Goal: Information Seeking & Learning: Learn about a topic

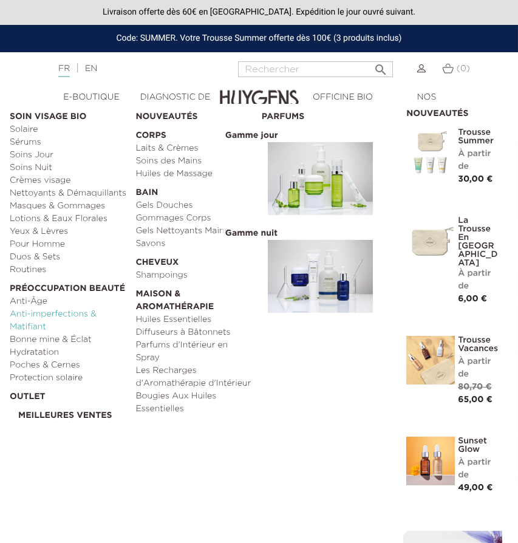
scroll to position [4, 0]
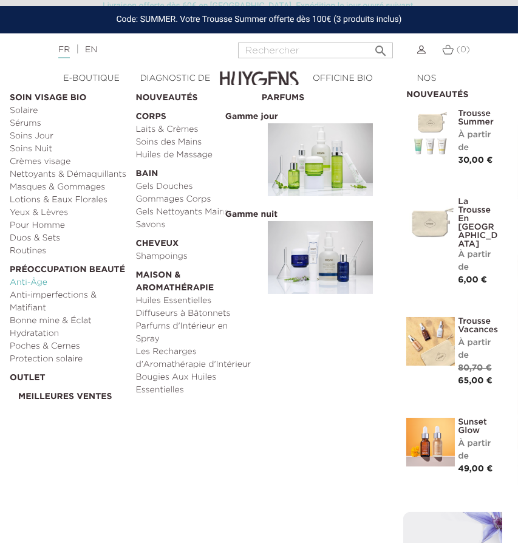
click at [39, 283] on link "Anti-Âge" at bounding box center [68, 282] width 117 height 13
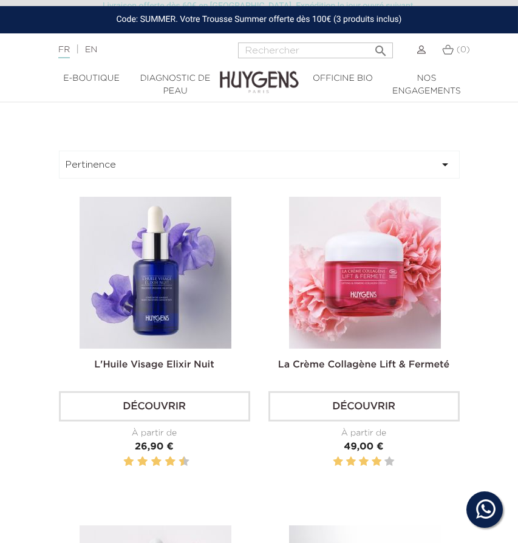
scroll to position [389, 0]
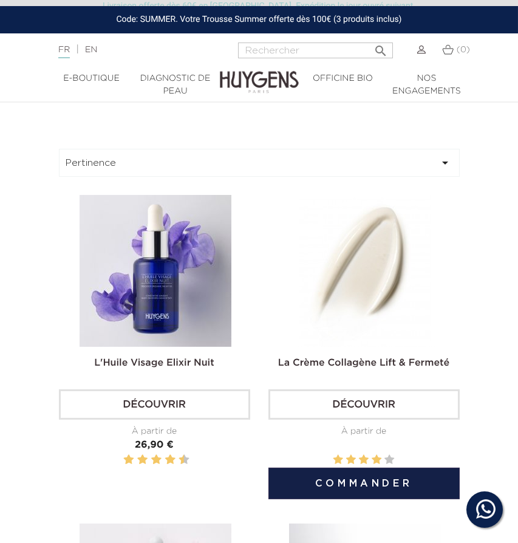
click at [370, 280] on img at bounding box center [365, 271] width 152 height 152
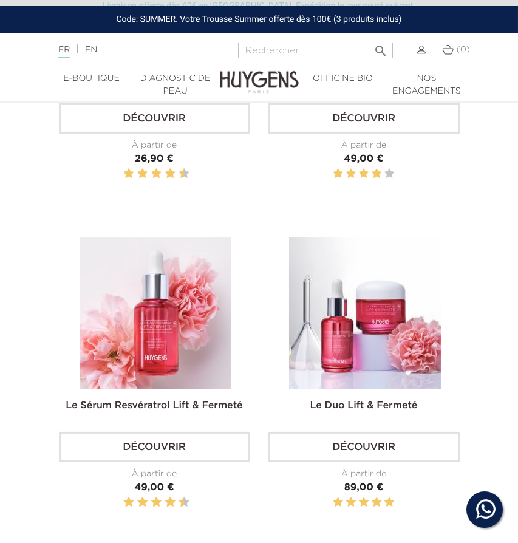
scroll to position [675, 0]
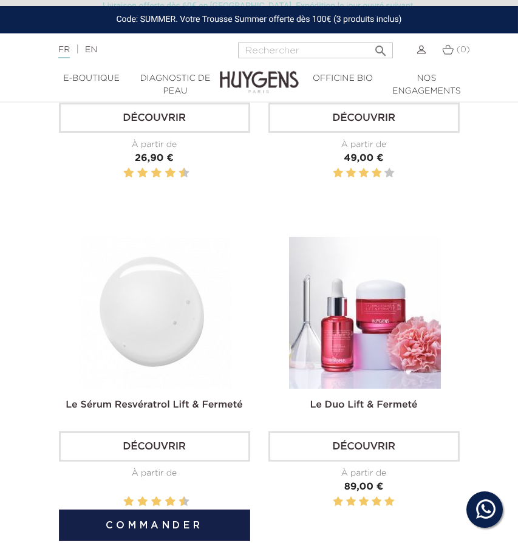
click at [163, 321] on img at bounding box center [156, 313] width 152 height 152
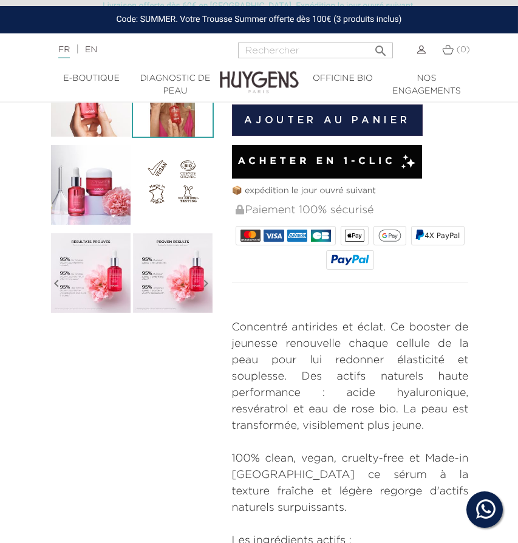
scroll to position [365, 0]
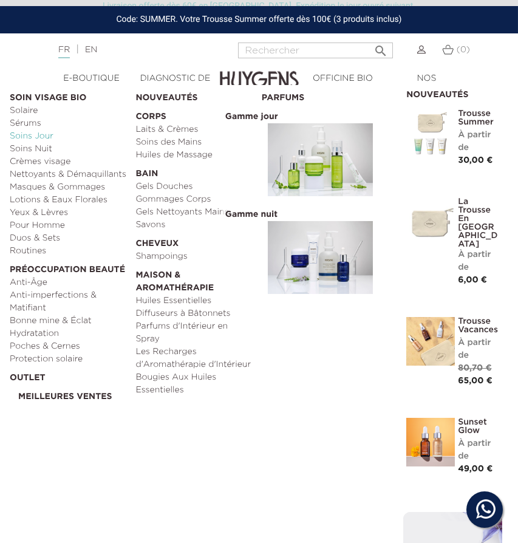
click at [44, 138] on link "Soins Jour" at bounding box center [68, 136] width 117 height 13
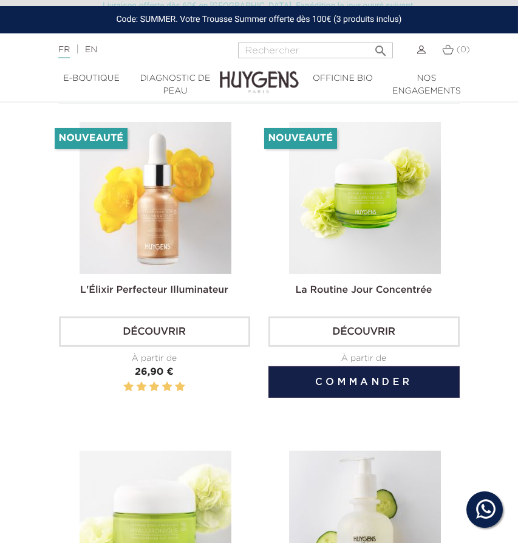
scroll to position [447, 0]
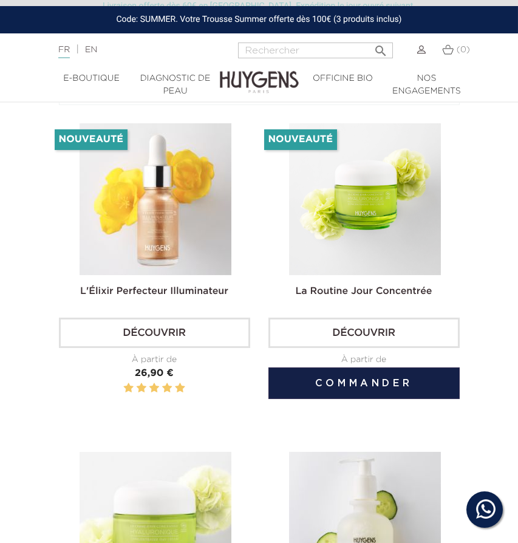
click at [389, 210] on img at bounding box center [365, 199] width 152 height 152
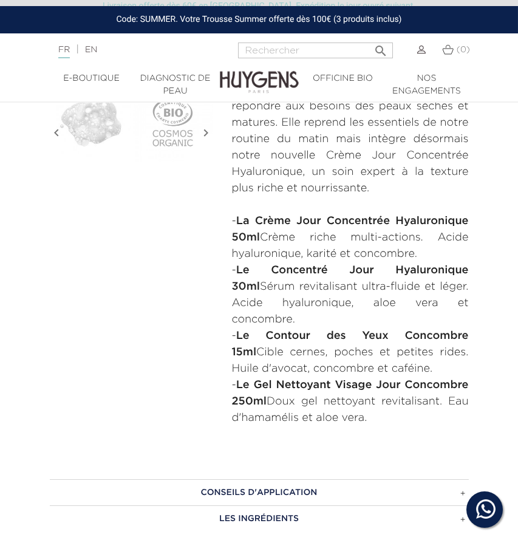
scroll to position [607, 0]
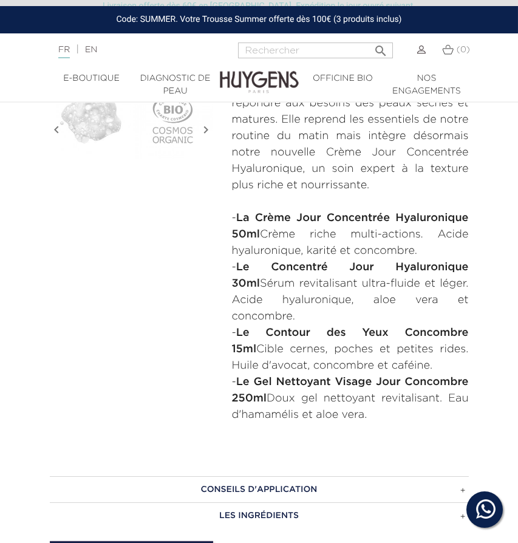
drag, startPoint x: 268, startPoint y: 393, endPoint x: 383, endPoint y: 412, distance: 117.0
click at [383, 412] on p "- Le Gel Nettoyant Visage Jour Concombre 250ml Doux gel nettoyant revitalisant.…" at bounding box center [350, 398] width 237 height 49
drag, startPoint x: 233, startPoint y: 277, endPoint x: 311, endPoint y: 311, distance: 85.1
click at [311, 311] on p "- Le Concentré Jour Hyaluronique 30ml Sérum revitalisant ultra-fluide et léger.…" at bounding box center [350, 292] width 237 height 66
copy p "Le Concentré Jour Hyaluronique 30ml Sérum revitalisant ultra-fluide et léger. A…"
